Goal: Task Accomplishment & Management: Manage account settings

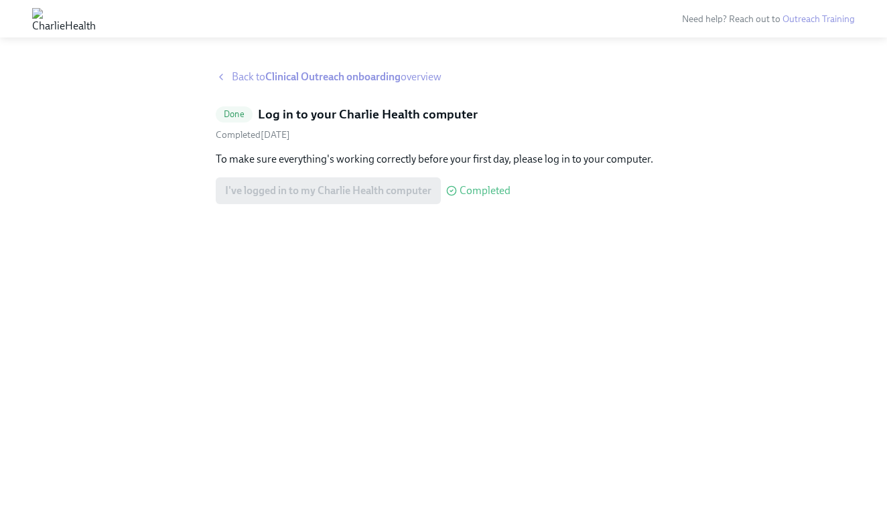
click at [259, 74] on span "Back to Clinical Outreach onboarding overview" at bounding box center [337, 77] width 210 height 15
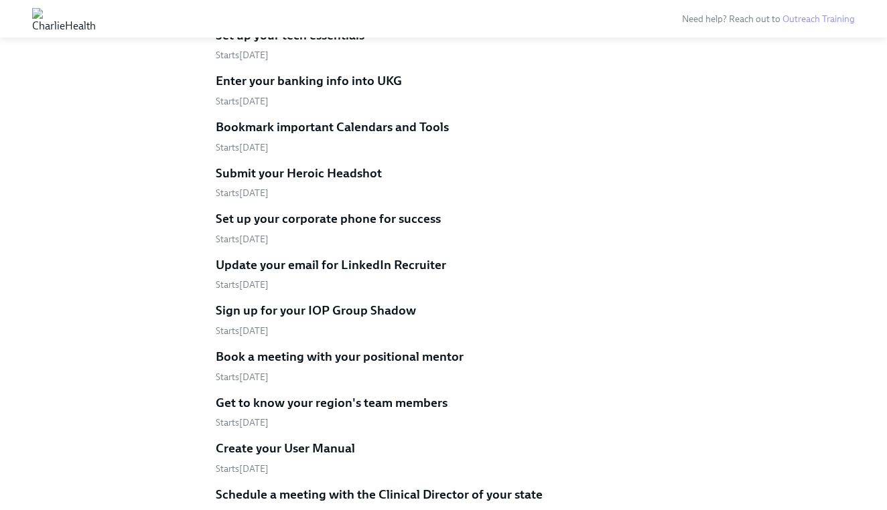
scroll to position [1488, 0]
click at [307, 210] on h5 "Set up your corporate phone for success" at bounding box center [328, 218] width 225 height 17
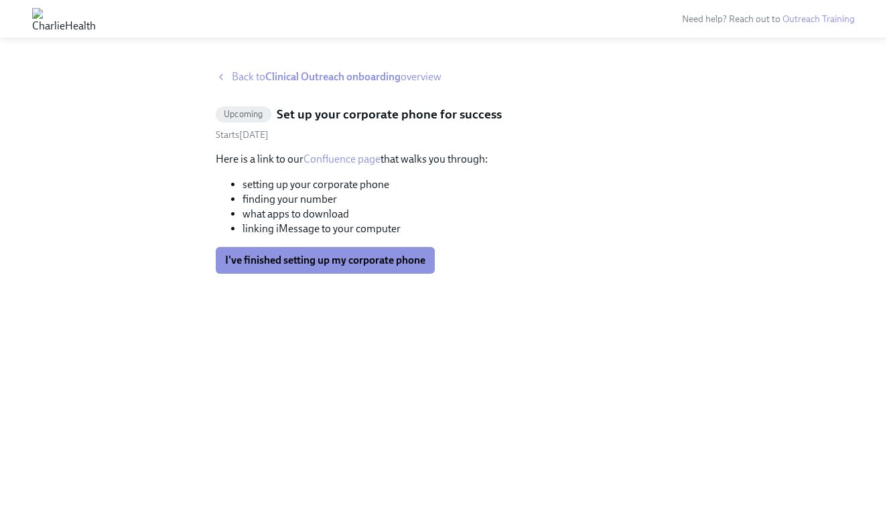
click at [301, 72] on strong "Clinical Outreach onboarding" at bounding box center [332, 76] width 135 height 13
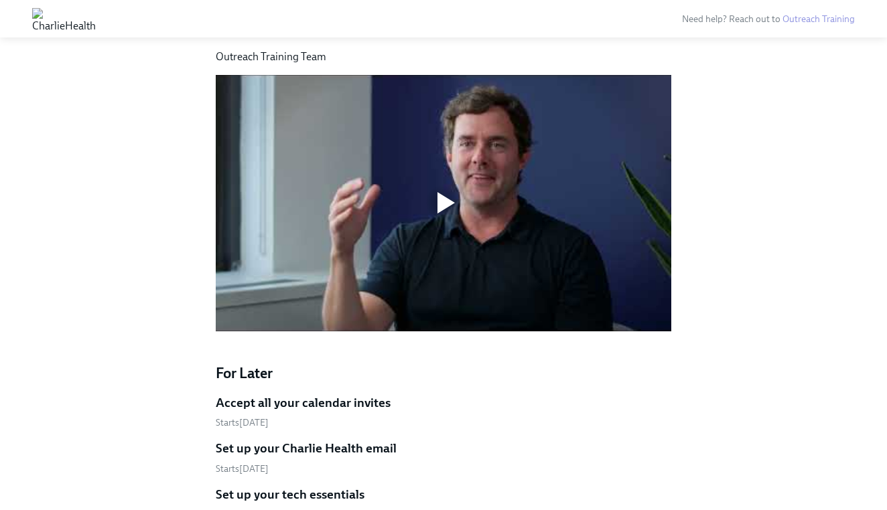
scroll to position [865, 0]
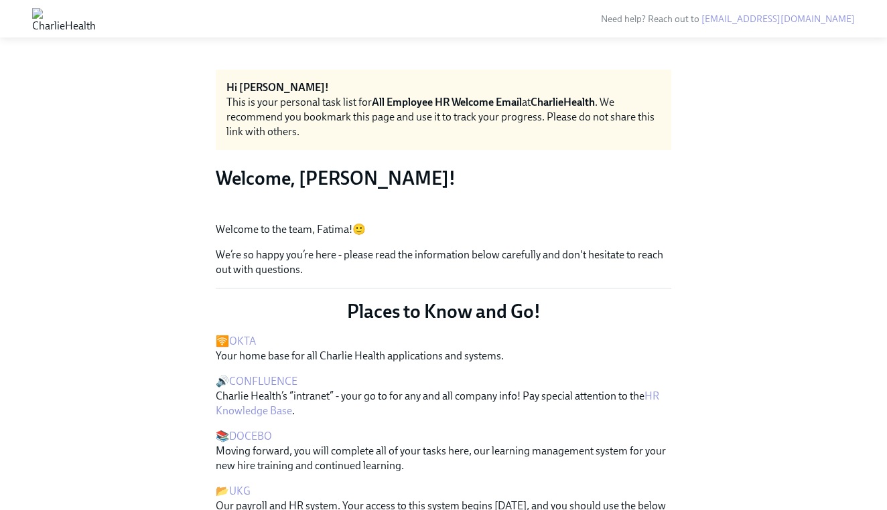
click at [630, 212] on button "Zoom image" at bounding box center [443, 212] width 455 height 0
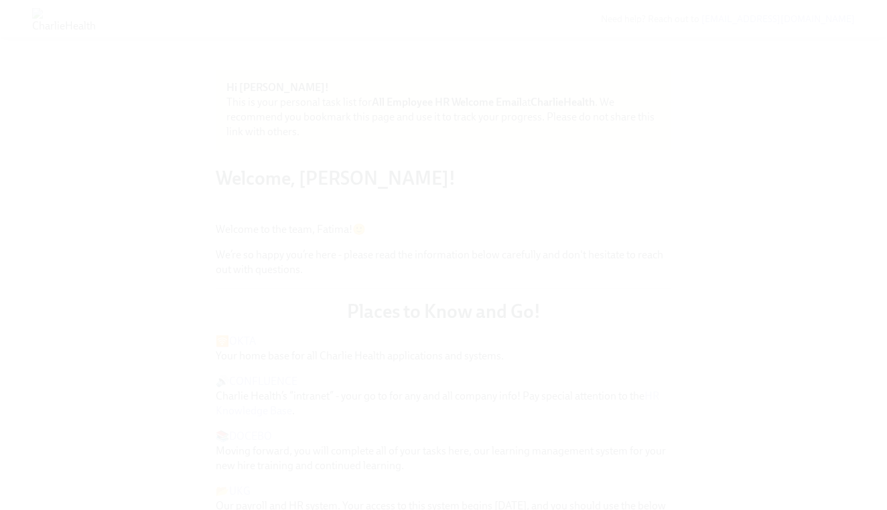
click at [755, 270] on button "Unzoom image" at bounding box center [443, 255] width 887 height 510
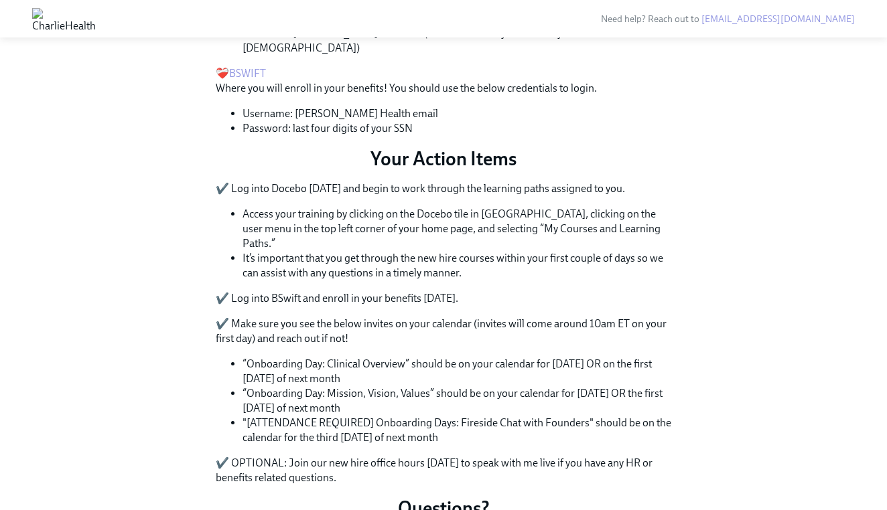
scroll to position [530, 0]
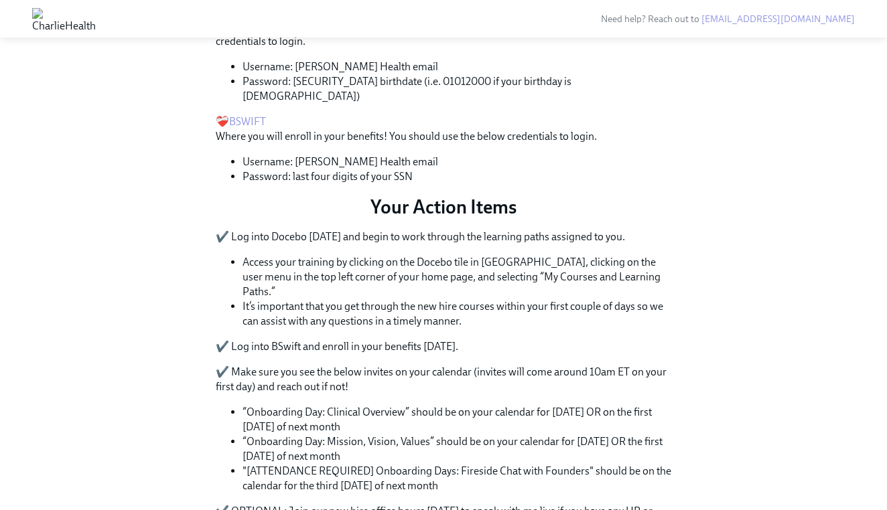
scroll to position [390, 0]
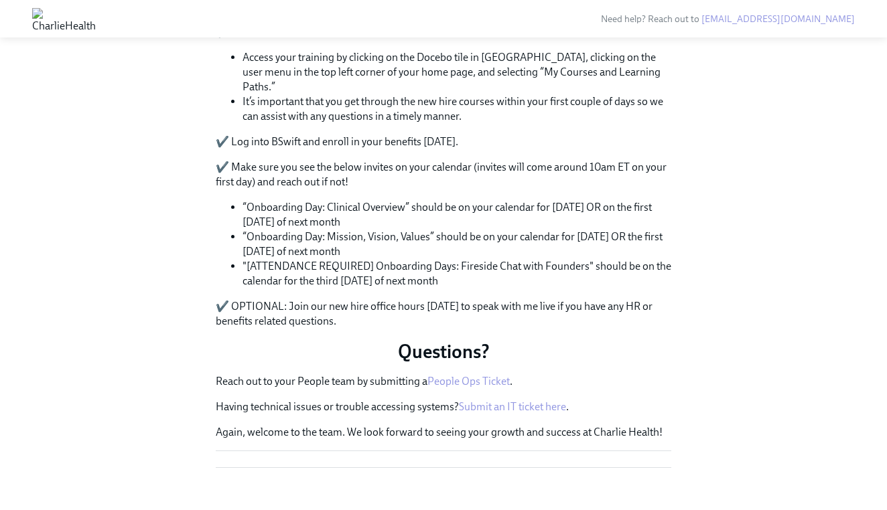
scroll to position [684, 0]
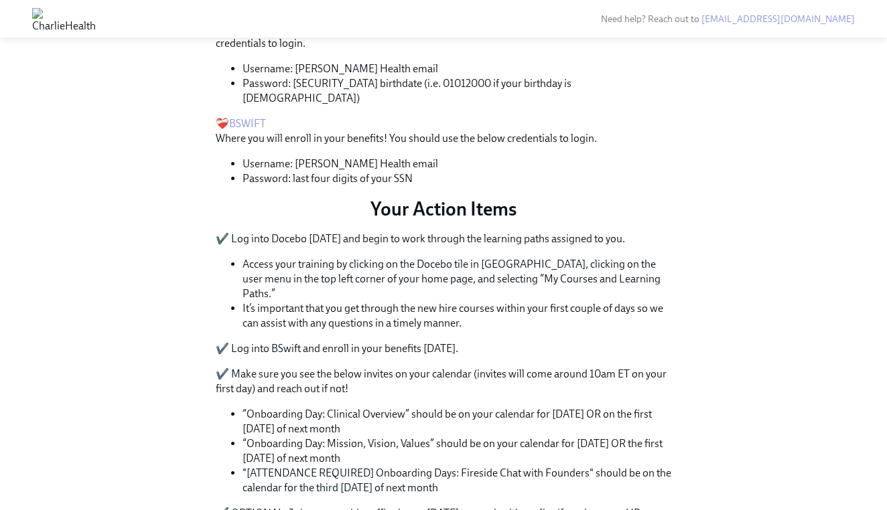
scroll to position [471, 0]
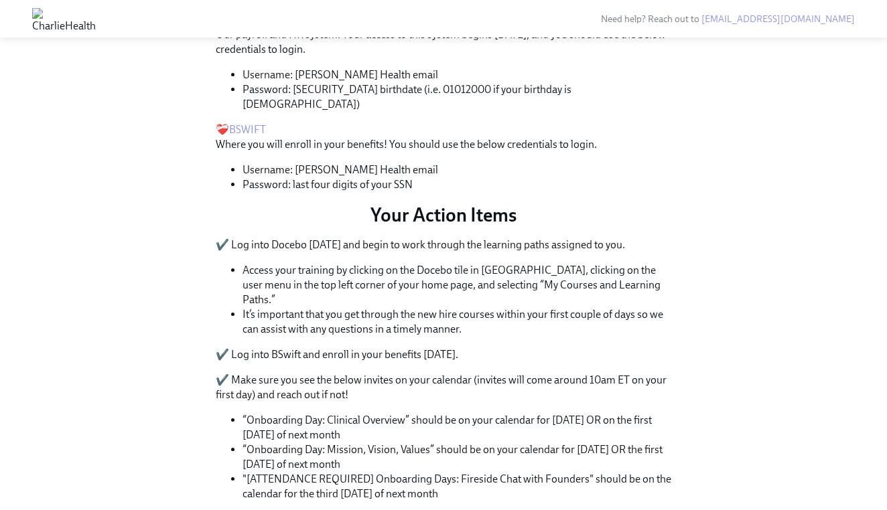
click at [242, 26] on link "UKG" at bounding box center [239, 19] width 21 height 13
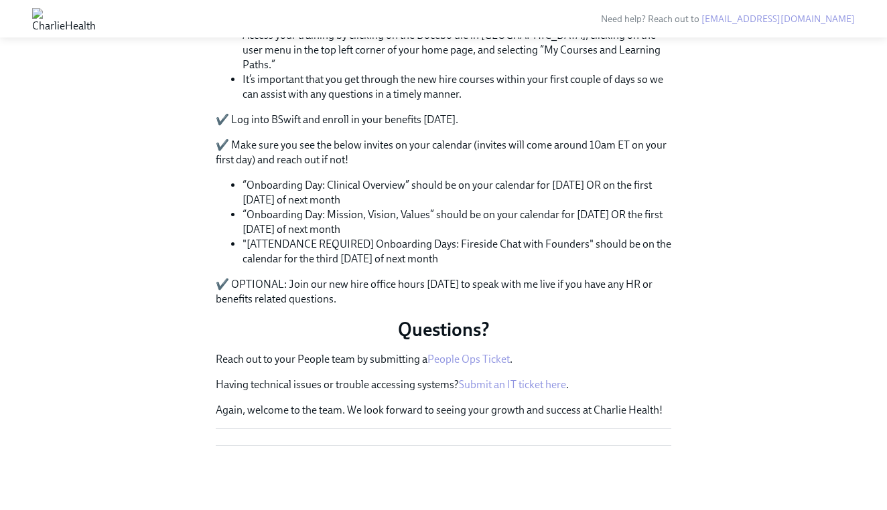
scroll to position [871, 0]
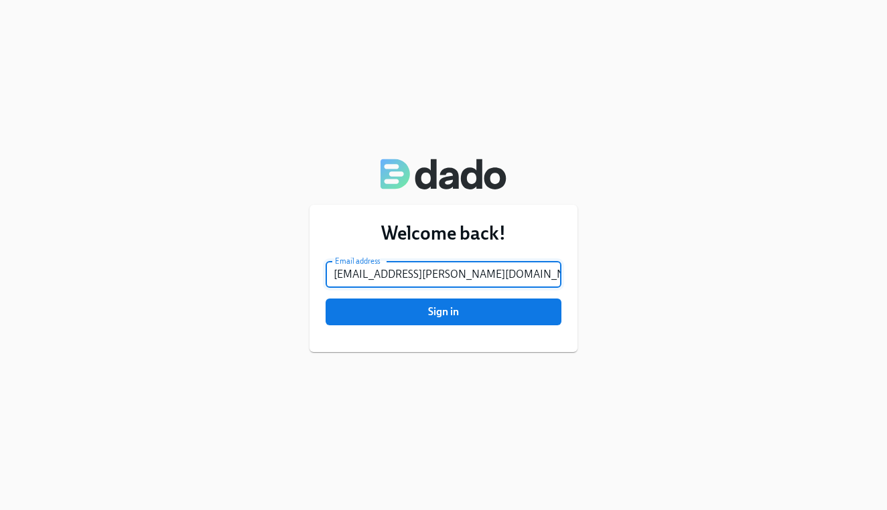
type input "[EMAIL_ADDRESS][PERSON_NAME][DOMAIN_NAME]"
click at [443, 312] on button "Sign in" at bounding box center [443, 312] width 236 height 27
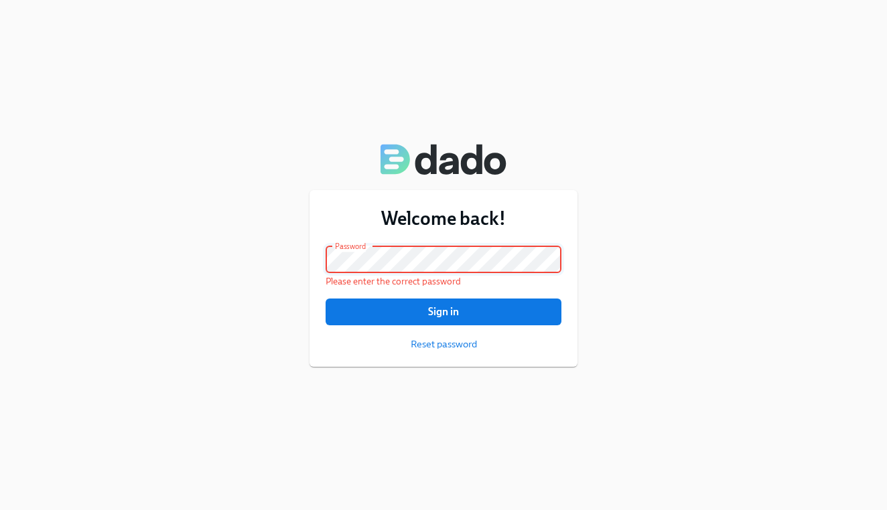
click at [443, 311] on button "Sign in" at bounding box center [443, 312] width 236 height 27
click at [181, 277] on div "Welcome back! Email address [EMAIL_ADDRESS][PERSON_NAME][DOMAIN_NAME] Email add…" at bounding box center [443, 255] width 887 height 510
click at [443, 311] on button "Sign in" at bounding box center [443, 312] width 236 height 27
click at [457, 351] on span "Reset password" at bounding box center [444, 344] width 66 height 13
